Goal: Find specific page/section: Find specific page/section

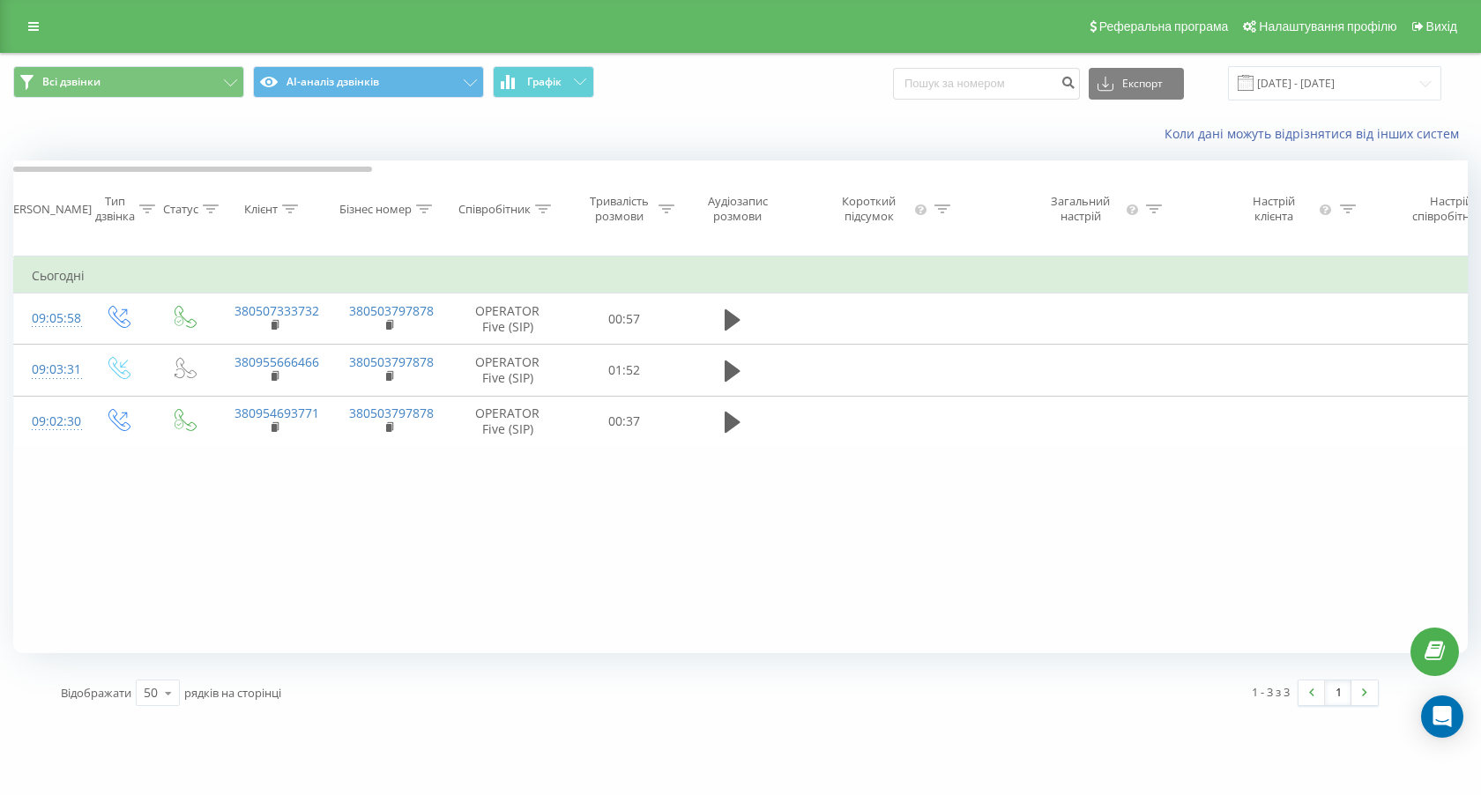
drag, startPoint x: 0, startPoint y: 0, endPoint x: 562, endPoint y: 121, distance: 574.4
click at [562, 92] on button "Графік" at bounding box center [543, 82] width 101 height 32
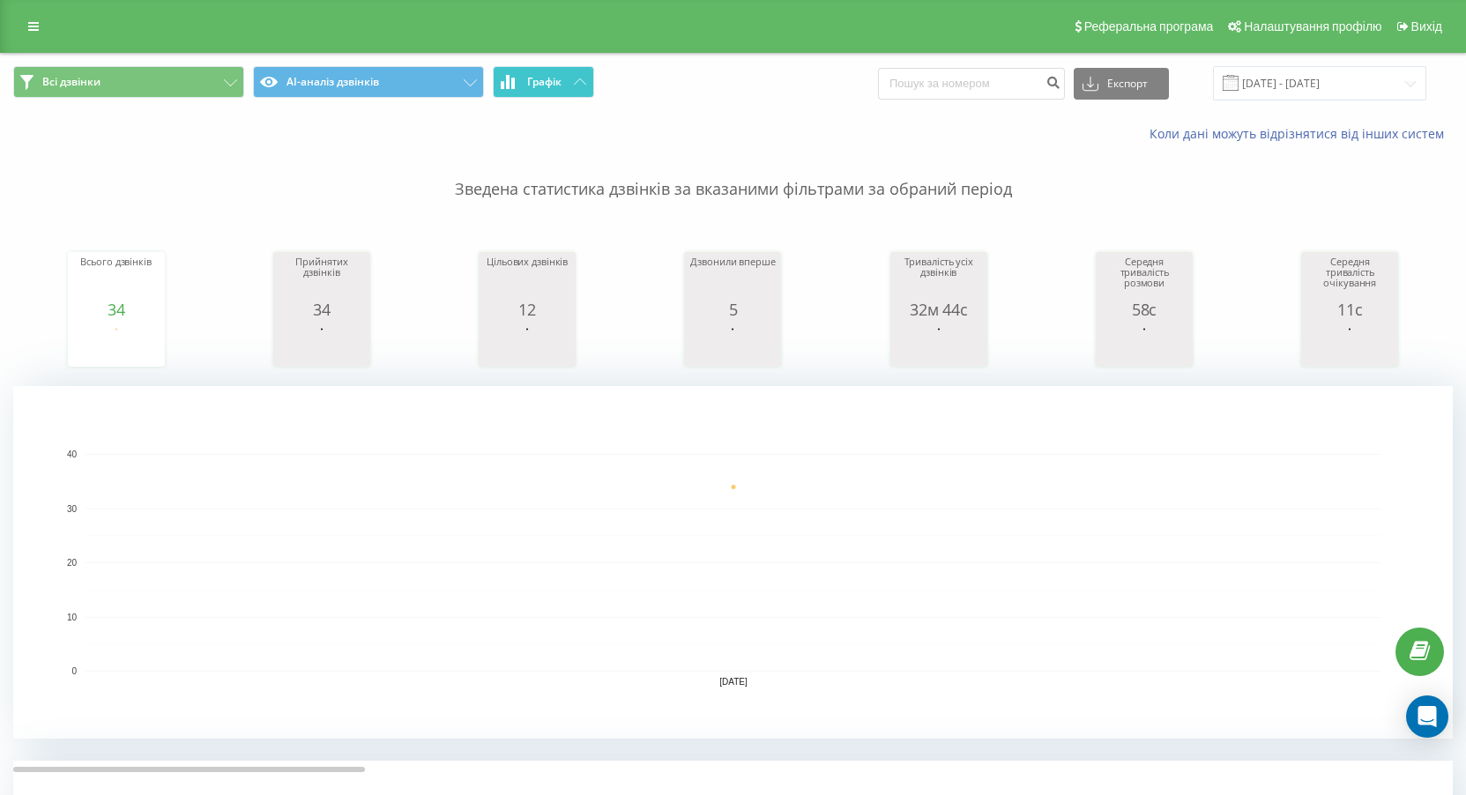
click at [553, 81] on span "Графік" at bounding box center [544, 82] width 34 height 12
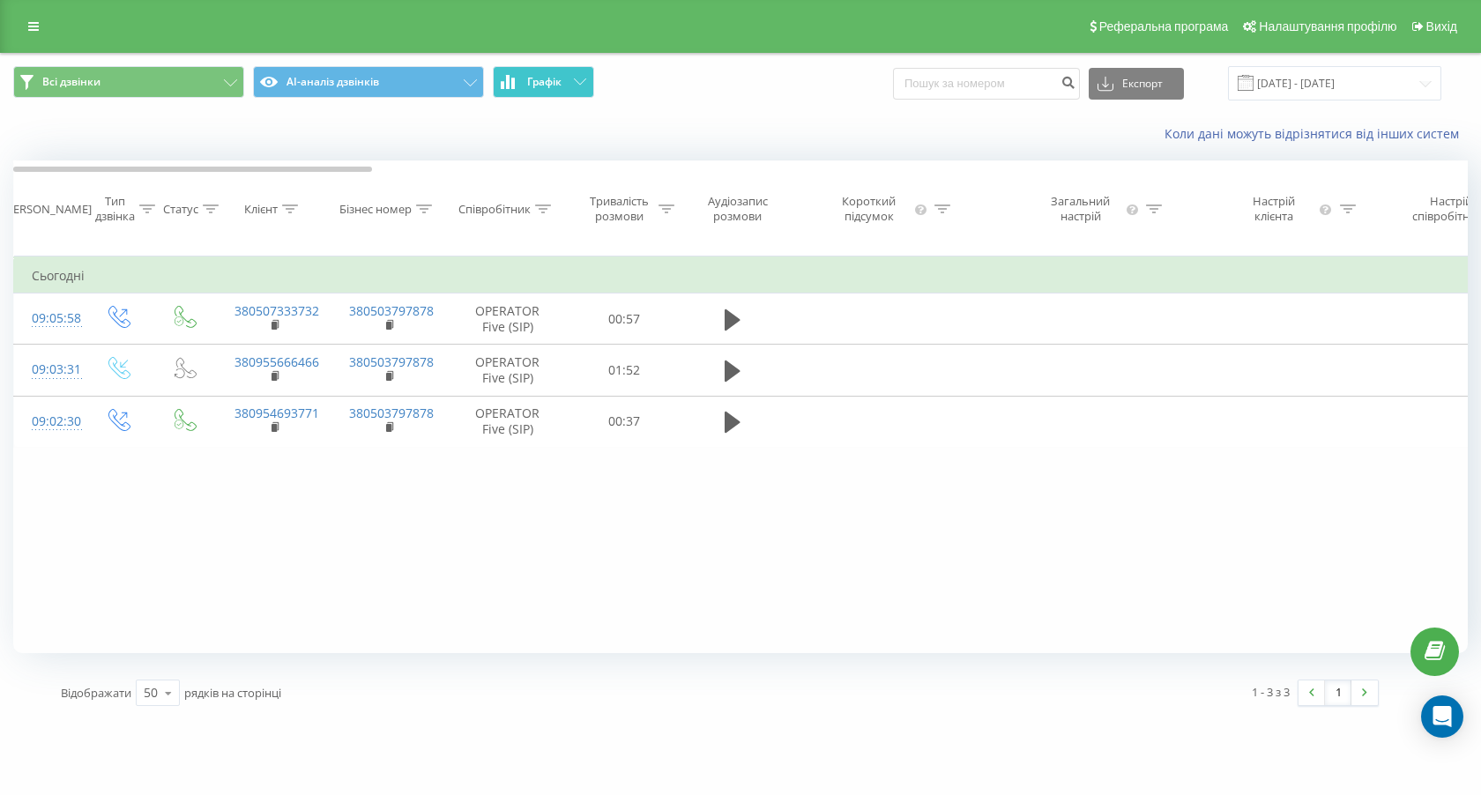
click at [553, 81] on span "Графік" at bounding box center [544, 82] width 34 height 12
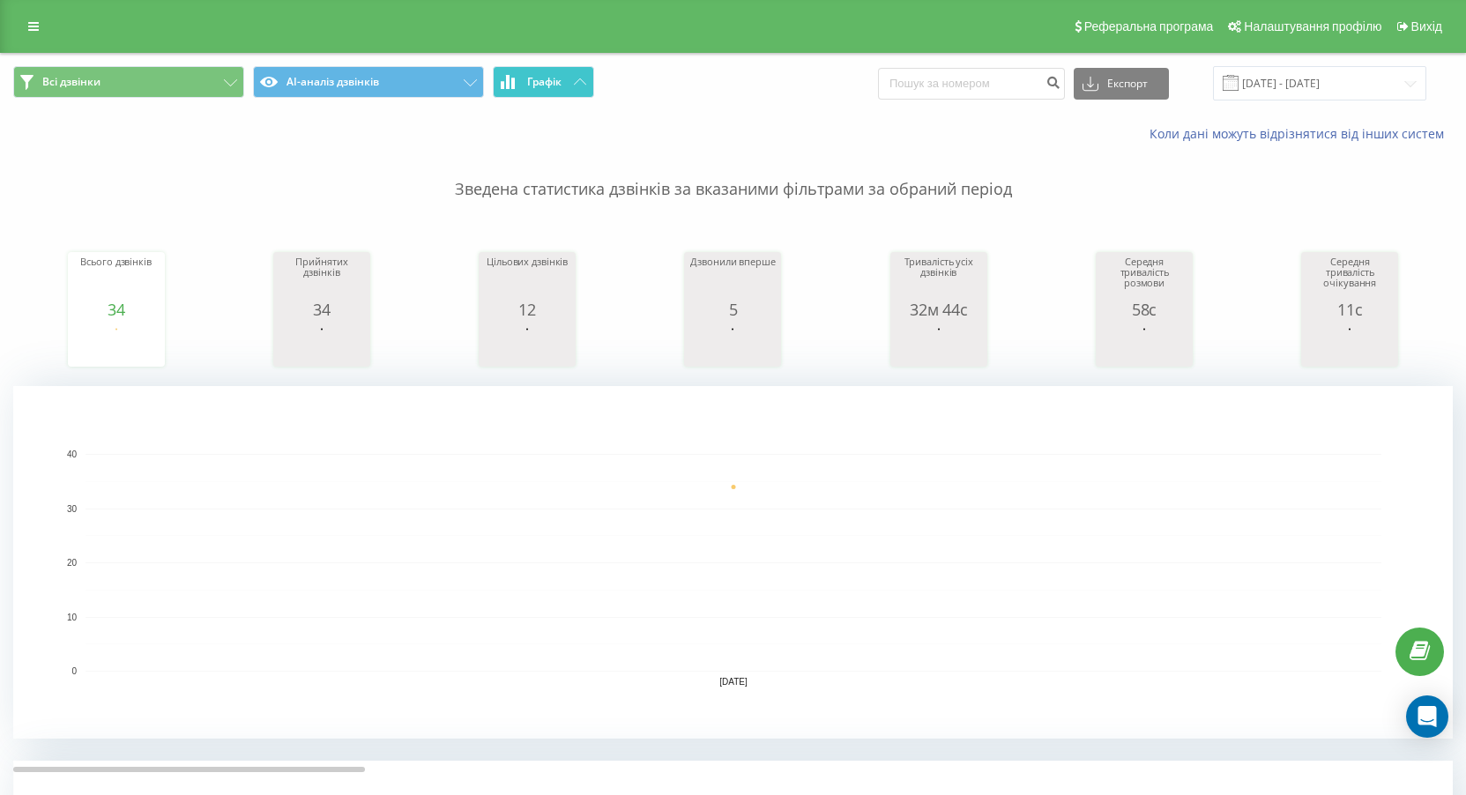
click at [570, 69] on button "Графік" at bounding box center [543, 82] width 101 height 32
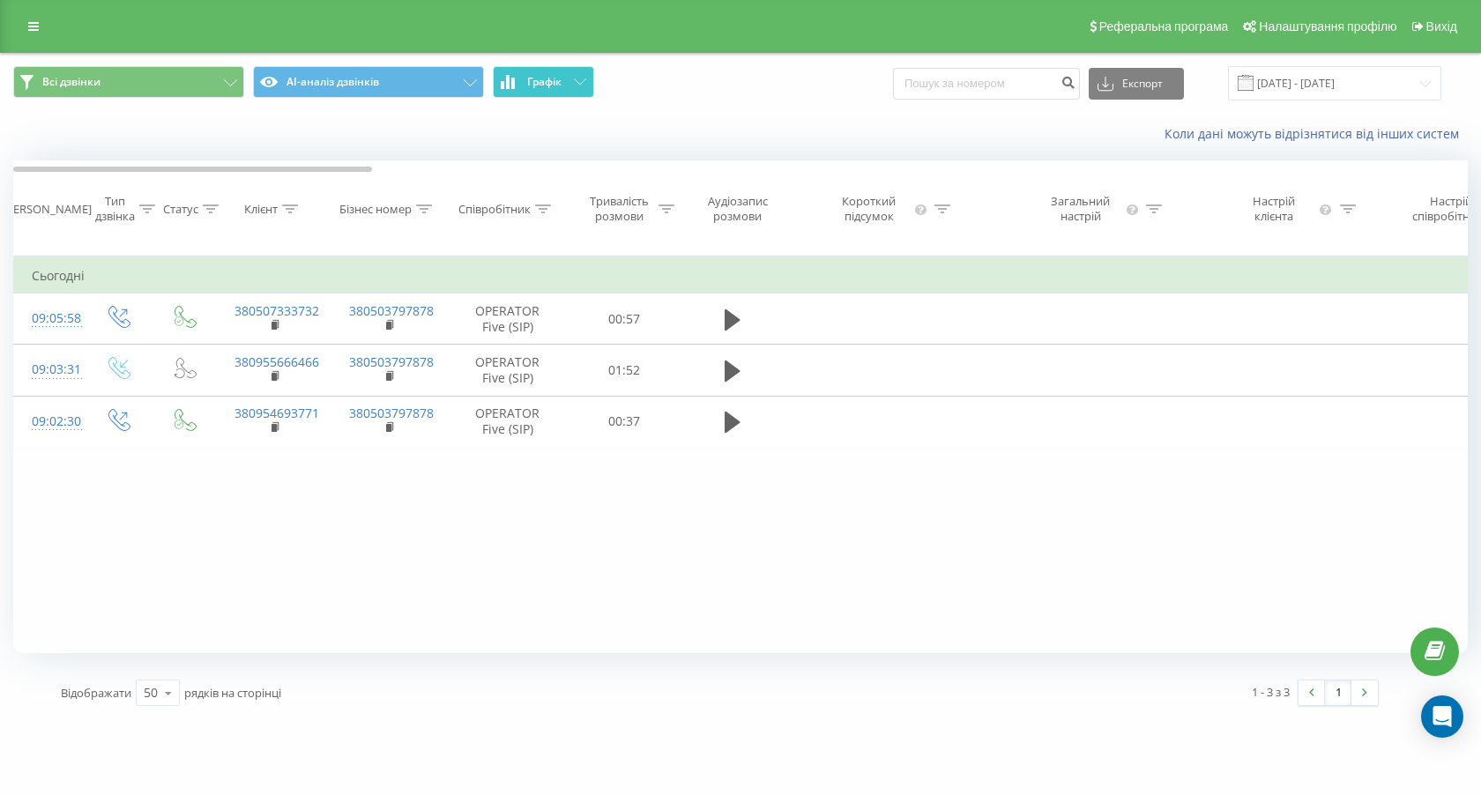
click at [570, 69] on button "Графік" at bounding box center [543, 82] width 101 height 32
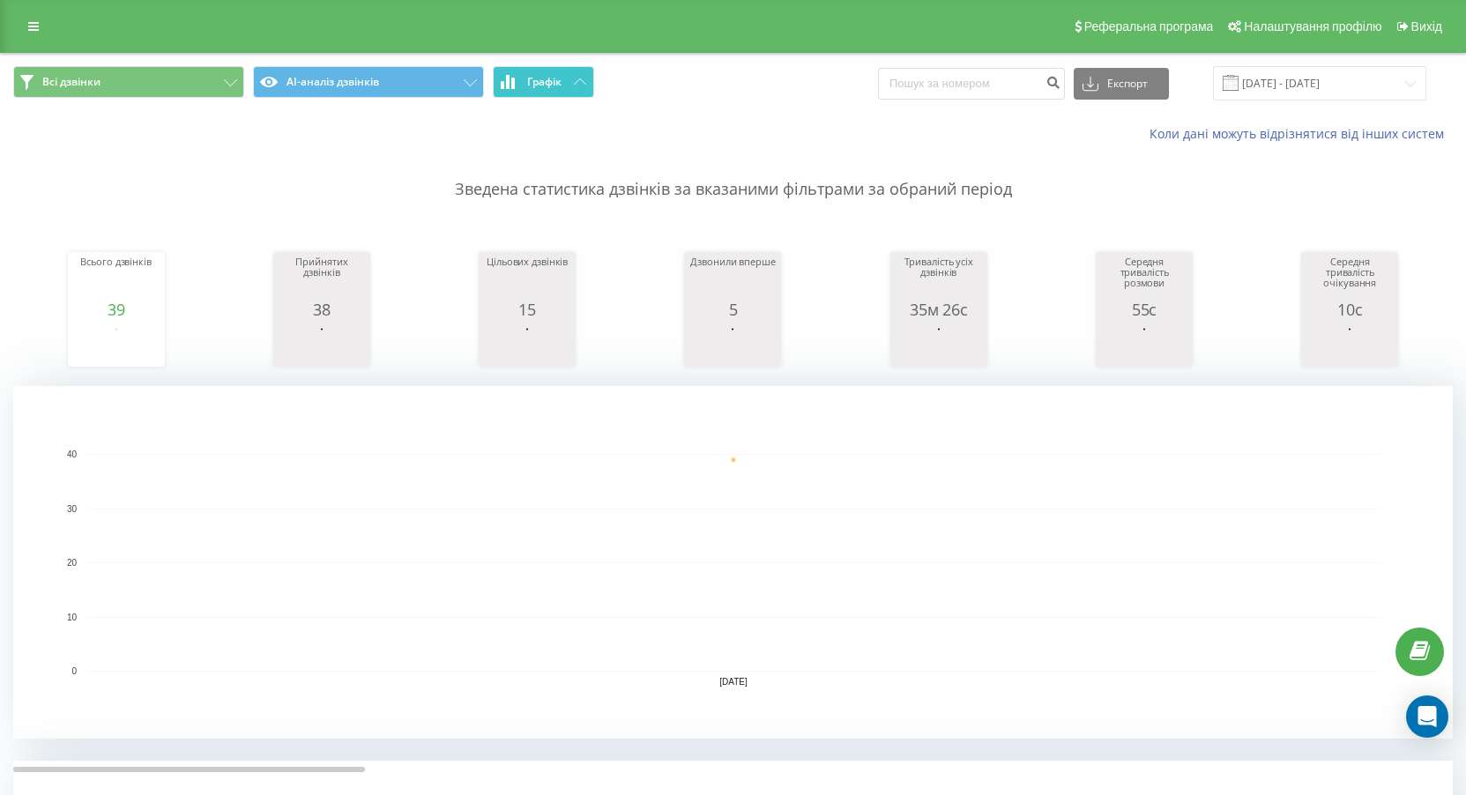
click at [545, 76] on span "Графік" at bounding box center [544, 82] width 34 height 12
click at [554, 82] on span "Графік" at bounding box center [544, 82] width 34 height 12
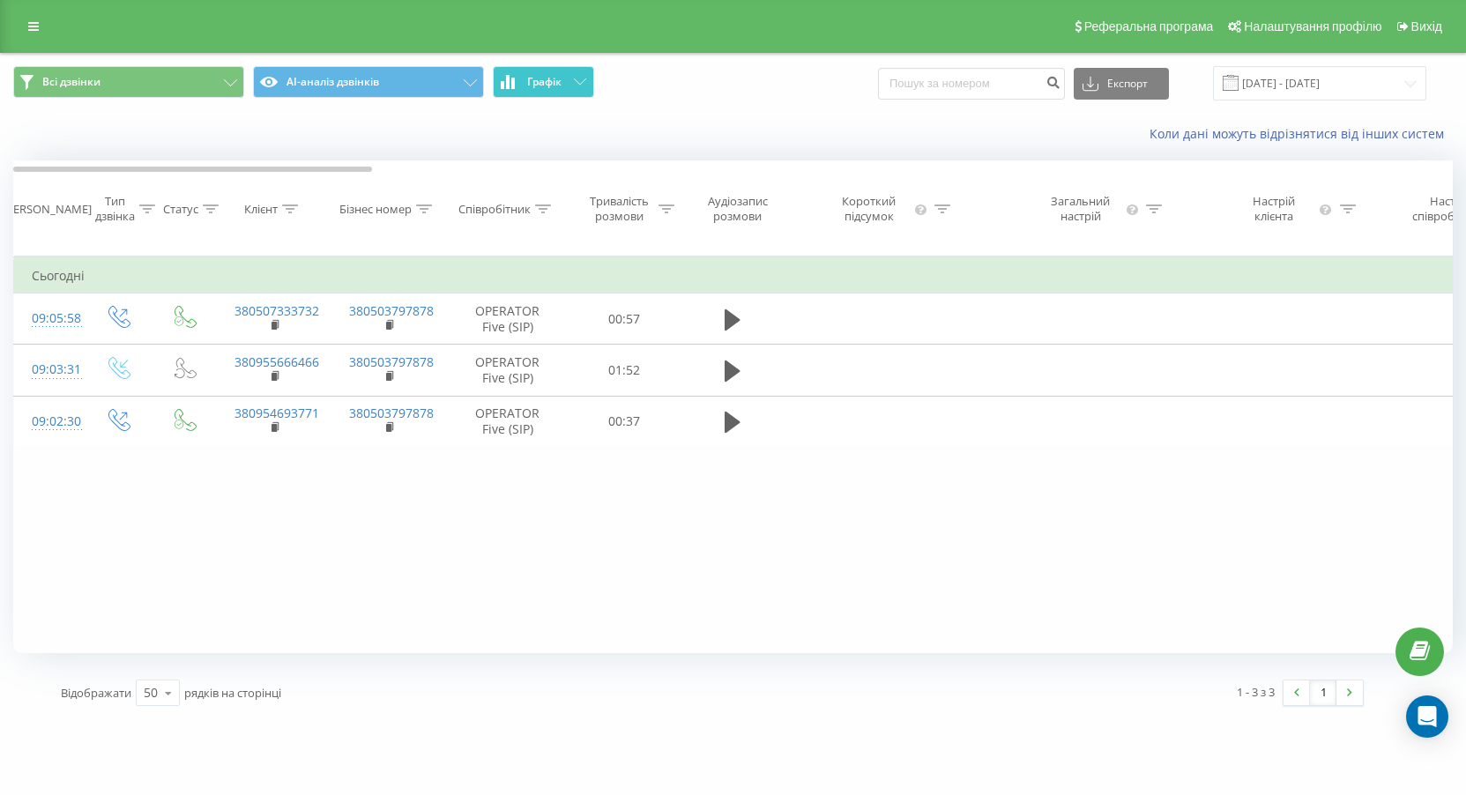
drag, startPoint x: 554, startPoint y: 82, endPoint x: 443, endPoint y: 121, distance: 117.7
click at [555, 84] on span "Графік" at bounding box center [544, 82] width 34 height 12
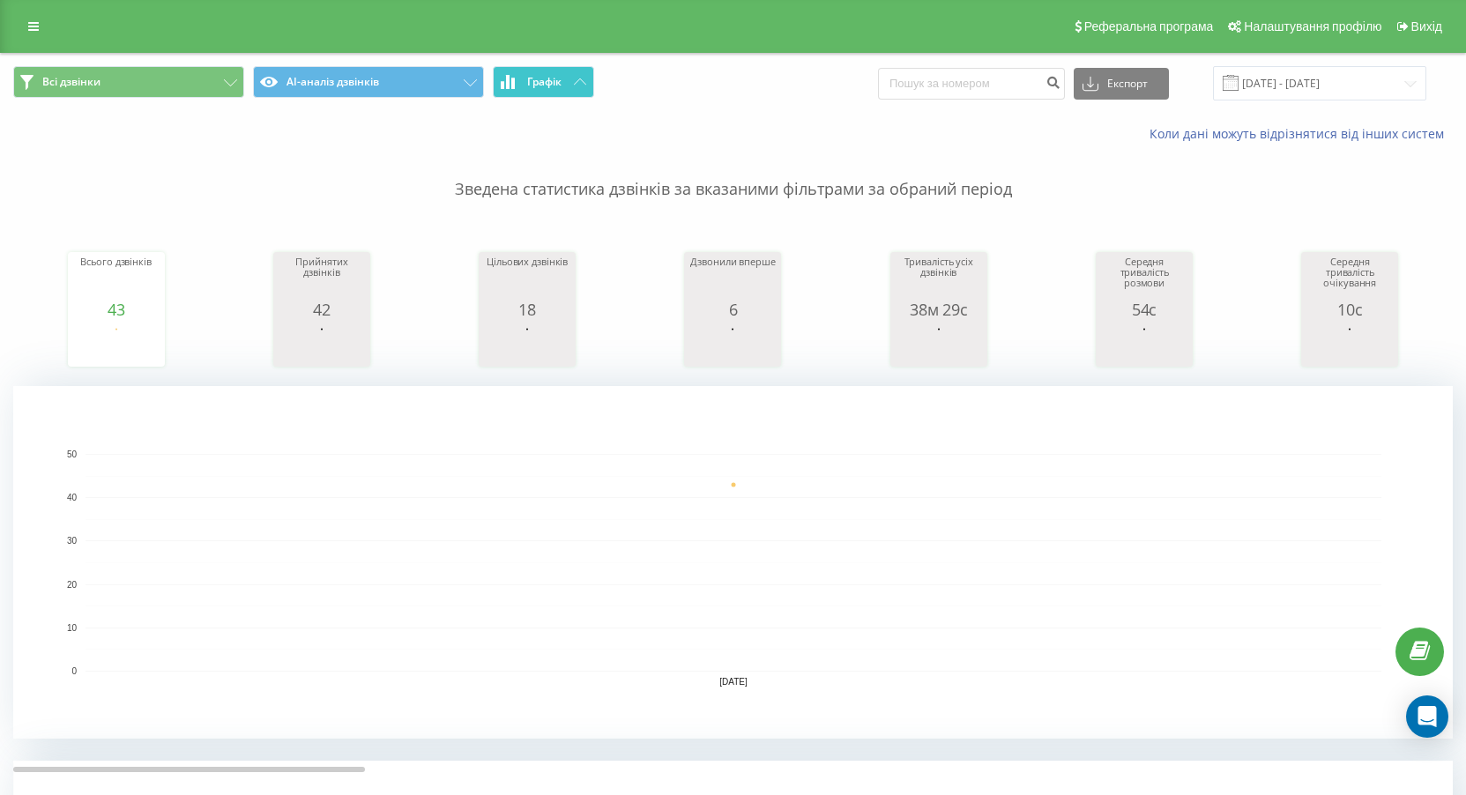
click at [526, 89] on button "Графік" at bounding box center [543, 82] width 101 height 32
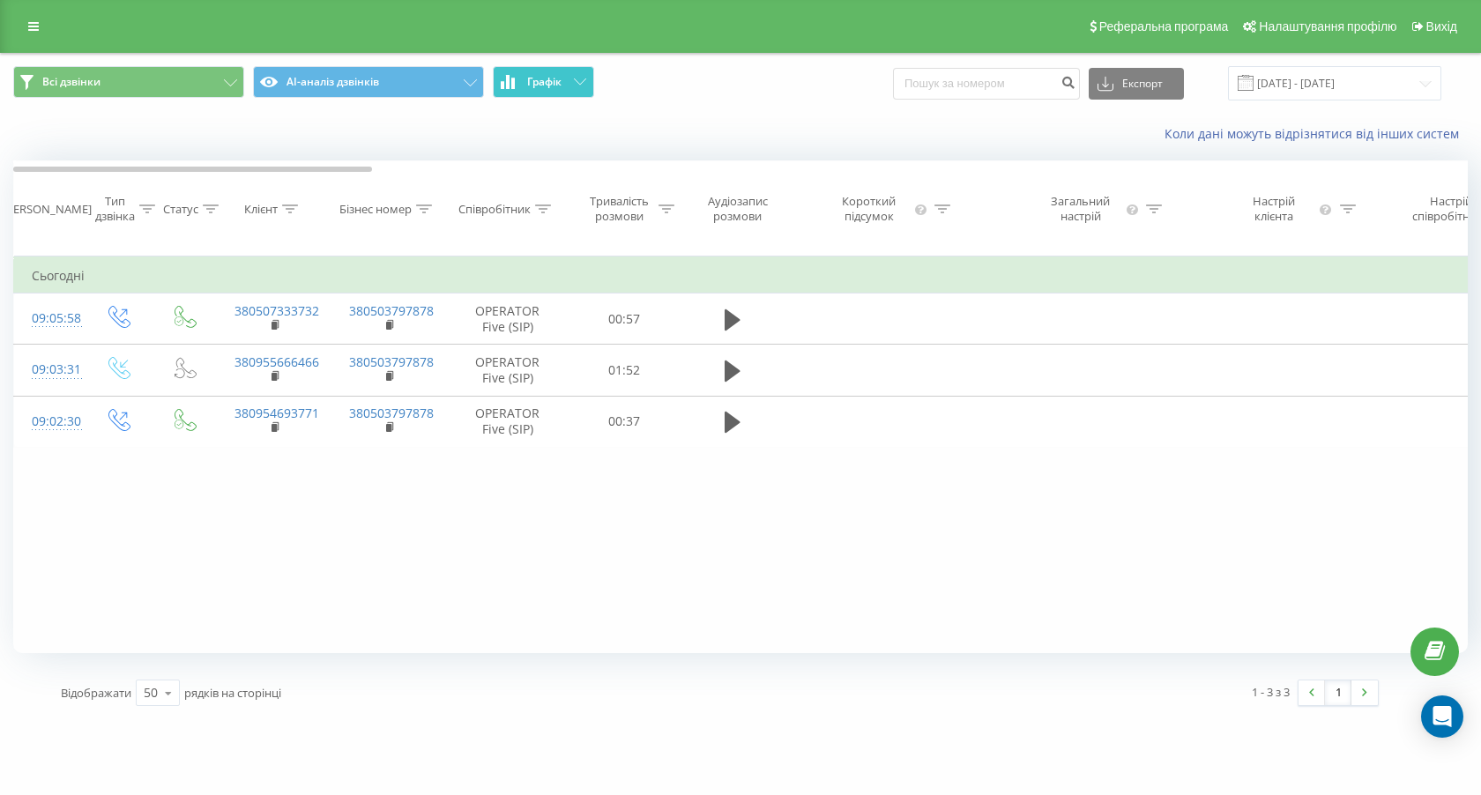
click at [528, 89] on button "Графік" at bounding box center [543, 82] width 101 height 32
